Goal: Transaction & Acquisition: Obtain resource

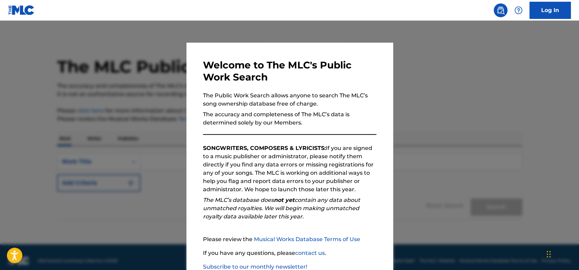
click at [506, 104] on div at bounding box center [289, 156] width 579 height 270
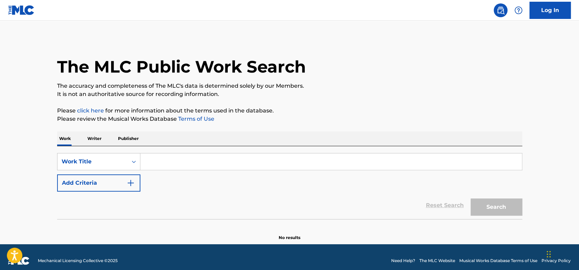
click at [150, 164] on input "Search Form" at bounding box center [331, 161] width 382 height 17
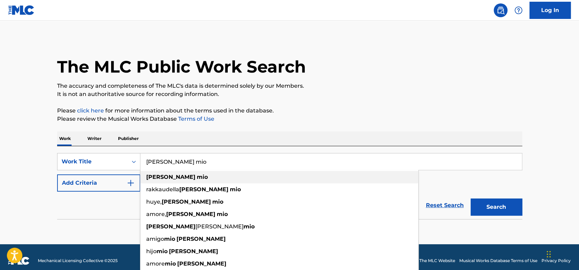
type input "amado mio"
click at [154, 174] on strong "amado" at bounding box center [170, 177] width 49 height 7
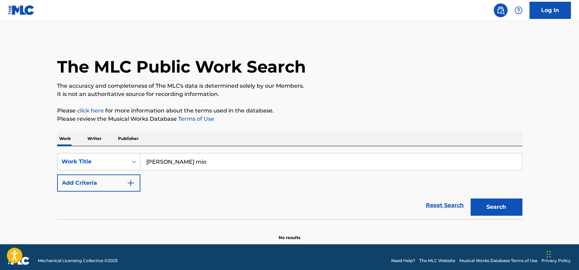
click at [130, 181] on img "Search Form" at bounding box center [131, 183] width 8 height 8
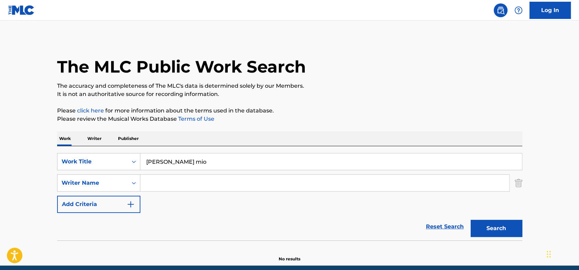
click at [165, 185] on input "Search Form" at bounding box center [324, 183] width 369 height 17
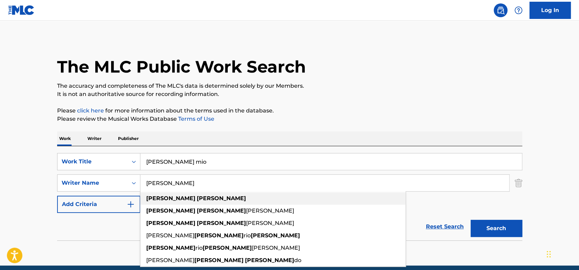
click at [197, 196] on strong "ferrer" at bounding box center [221, 198] width 49 height 7
type input "rosa ferrer"
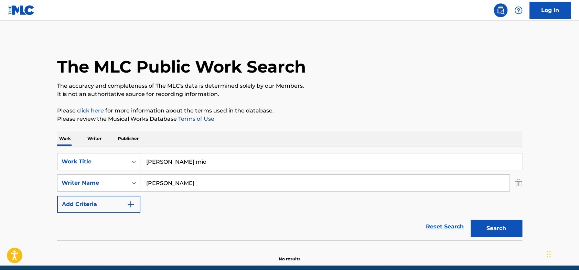
click at [545, 180] on main "The MLC Public Work Search The accuracy and completeness of The MLC's data is d…" at bounding box center [289, 143] width 579 height 245
click at [498, 229] on button "Search" at bounding box center [497, 228] width 52 height 17
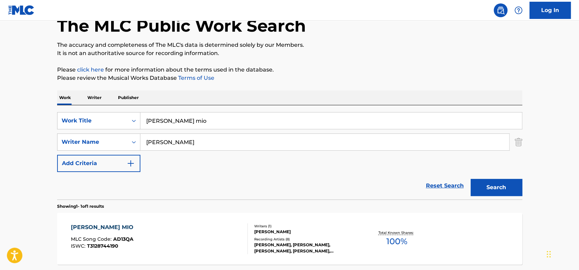
scroll to position [45, 0]
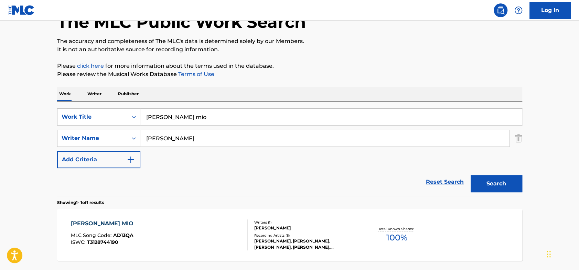
click at [102, 222] on div "AMADO MIO" at bounding box center [104, 224] width 66 height 8
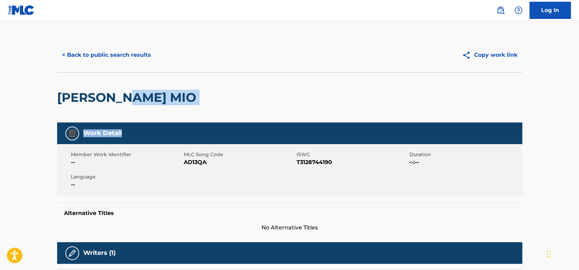
drag, startPoint x: 578, startPoint y: 100, endPoint x: 580, endPoint y: 133, distance: 33.1
click at [579, 133] on html "Accessibility Screen-Reader Guide, Feedback, and Issue Reporting | New window C…" at bounding box center [289, 135] width 579 height 270
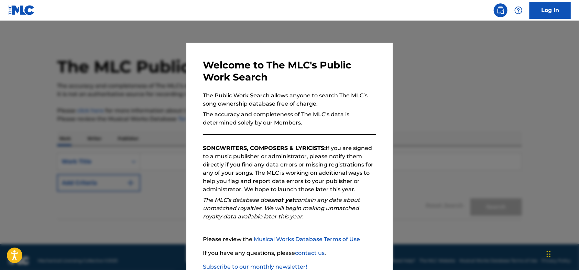
click at [369, 73] on h3 "Welcome to The MLC's Public Work Search" at bounding box center [289, 71] width 173 height 24
click at [557, 12] on link "Log In" at bounding box center [550, 10] width 41 height 17
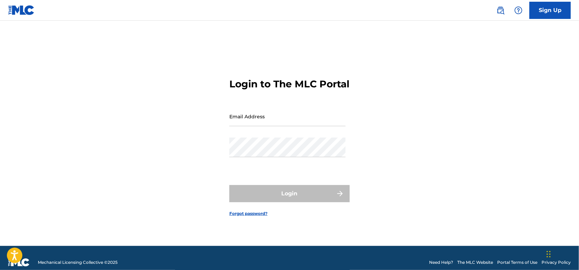
click at [244, 126] on input "Email Address" at bounding box center [288, 117] width 116 height 20
type input "l"
type input "[EMAIL_ADDRESS][DOMAIN_NAME]"
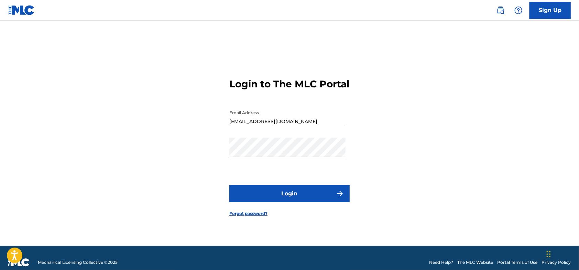
click at [281, 202] on button "Login" at bounding box center [290, 193] width 120 height 17
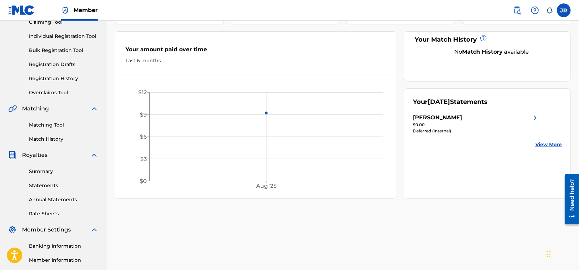
scroll to position [80, 0]
click at [548, 141] on link "View More" at bounding box center [549, 143] width 26 height 7
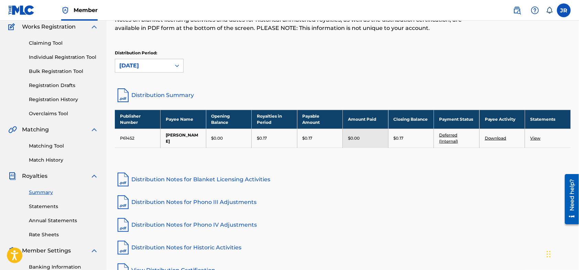
scroll to position [60, 0]
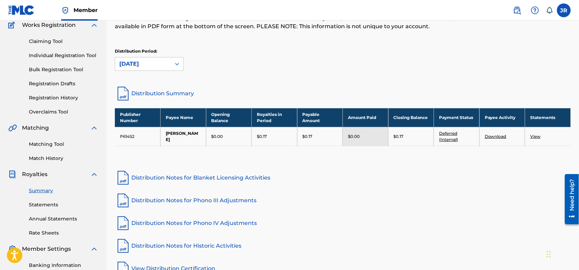
click at [537, 136] on link "View" at bounding box center [536, 136] width 10 height 5
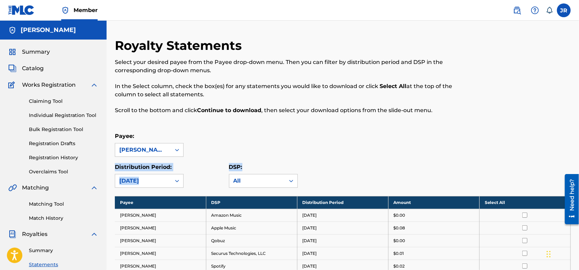
drag, startPoint x: 578, startPoint y: 148, endPoint x: 580, endPoint y: 161, distance: 12.8
click at [579, 161] on html "Accessibility Screen-Reader Guide, Feedback, and Issue Reporting | New window C…" at bounding box center [289, 135] width 579 height 270
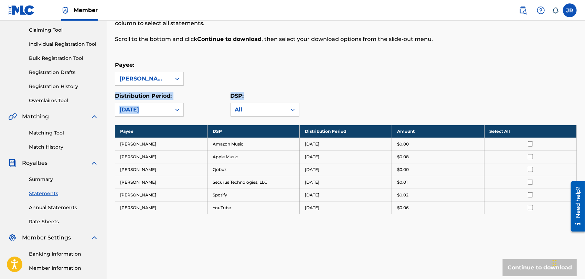
scroll to position [72, 0]
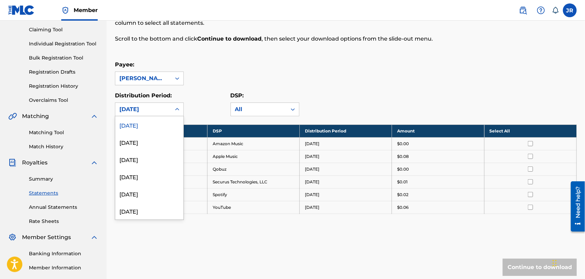
click at [177, 110] on icon at bounding box center [177, 109] width 7 height 7
click at [153, 144] on div "[DATE]" at bounding box center [149, 142] width 68 height 17
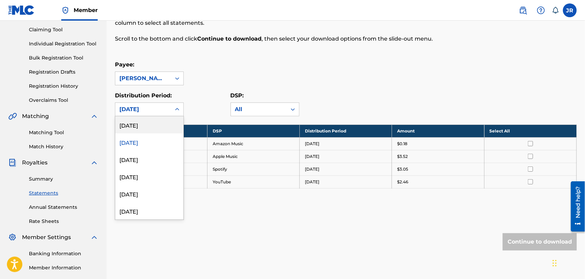
click at [177, 108] on icon at bounding box center [177, 109] width 7 height 7
click at [155, 155] on div "[DATE]" at bounding box center [149, 159] width 68 height 17
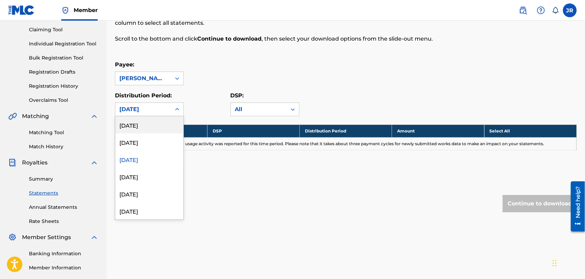
click at [178, 108] on icon at bounding box center [177, 109] width 7 height 7
click at [158, 122] on div "[DATE]" at bounding box center [149, 124] width 68 height 17
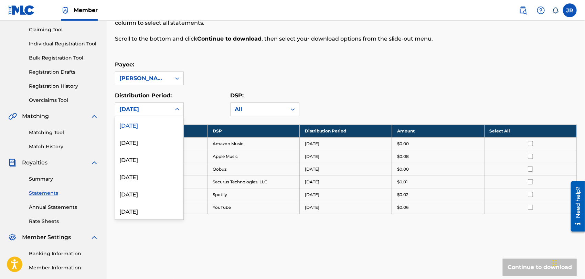
click at [172, 109] on div at bounding box center [177, 109] width 12 height 12
click at [150, 142] on div "[DATE]" at bounding box center [149, 142] width 68 height 17
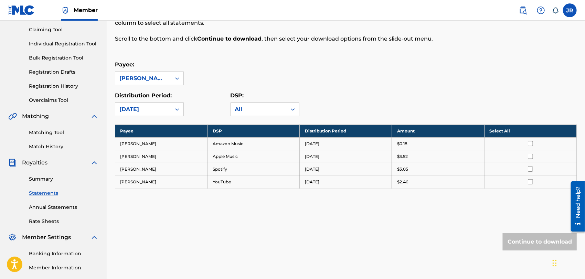
click at [530, 155] on input "checkbox" at bounding box center [530, 156] width 5 height 5
click at [523, 243] on button "Continue to download" at bounding box center [540, 241] width 74 height 17
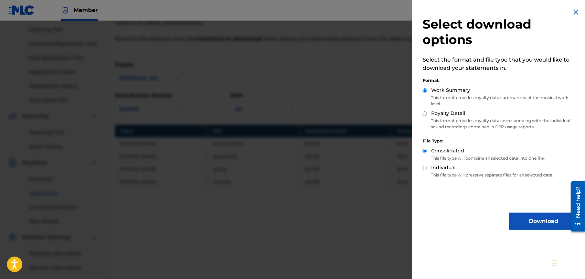
click at [530, 221] on button "Download" at bounding box center [543, 221] width 69 height 17
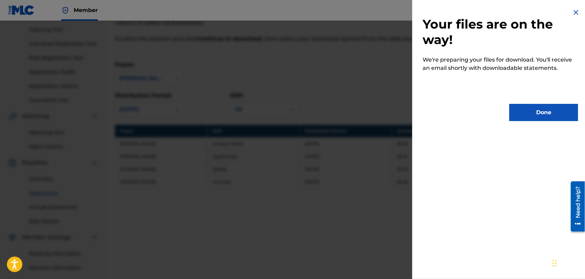
click at [529, 113] on button "Done" at bounding box center [543, 112] width 69 height 17
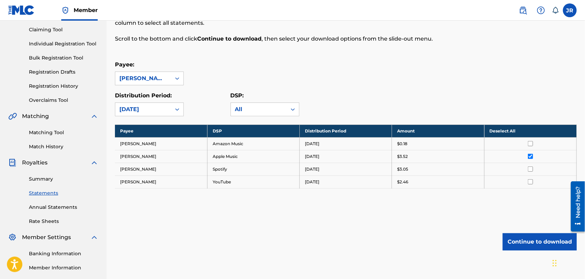
click at [49, 84] on link "Registration History" at bounding box center [64, 86] width 70 height 7
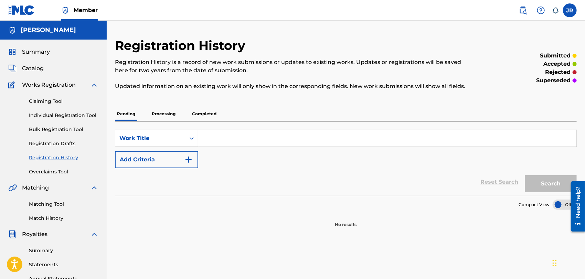
click at [200, 111] on p "Completed" at bounding box center [204, 114] width 29 height 14
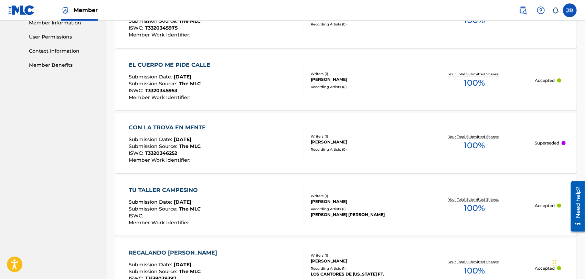
scroll to position [318, 0]
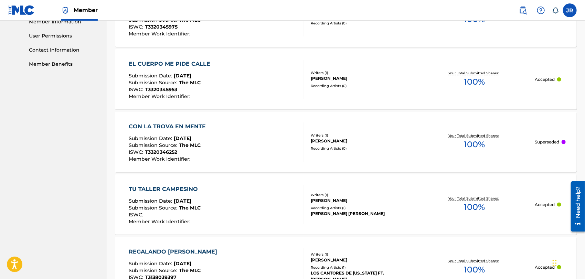
click at [184, 125] on div "CON LA TROVA EN MENTE" at bounding box center [169, 127] width 81 height 8
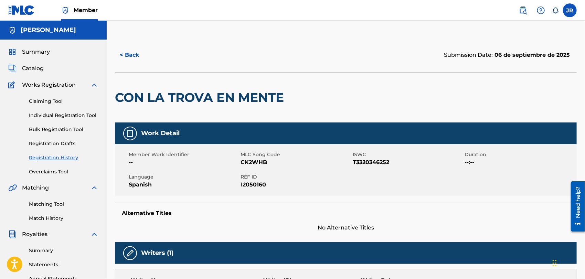
click at [571, 11] on label at bounding box center [570, 10] width 14 height 14
click at [570, 10] on input "JR [PERSON_NAME] [EMAIL_ADDRESS][DOMAIN_NAME] Notification Preferences Profile …" at bounding box center [570, 10] width 0 height 0
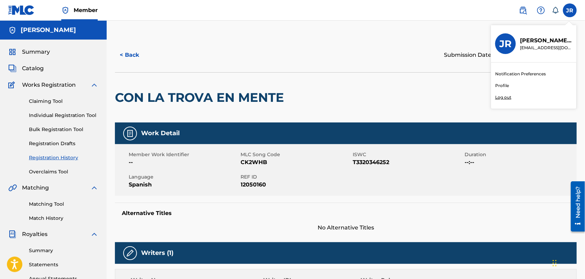
click at [507, 96] on p "Log out" at bounding box center [503, 97] width 16 height 6
click at [570, 10] on input "JR [PERSON_NAME] [EMAIL_ADDRESS][DOMAIN_NAME] Notification Preferences Profile …" at bounding box center [570, 10] width 0 height 0
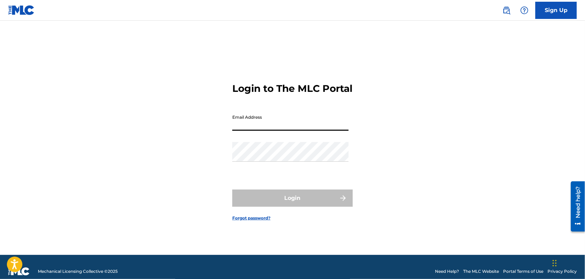
click at [245, 129] on input "Email Address" at bounding box center [290, 121] width 116 height 20
type input "[EMAIL_ADDRESS][DOMAIN_NAME]"
